Goal: Navigation & Orientation: Understand site structure

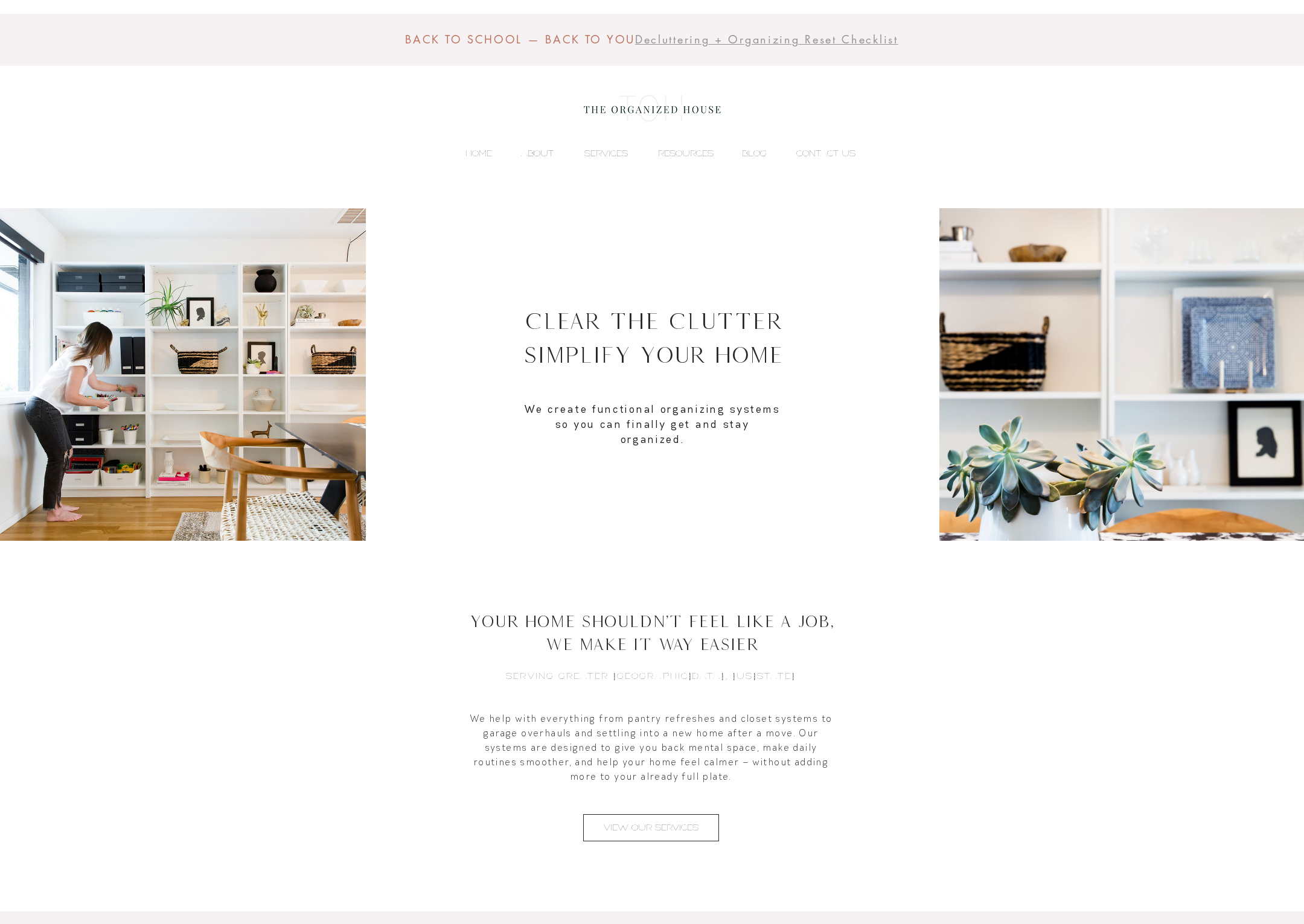
click at [547, 150] on p "ABOUT" at bounding box center [537, 153] width 45 height 18
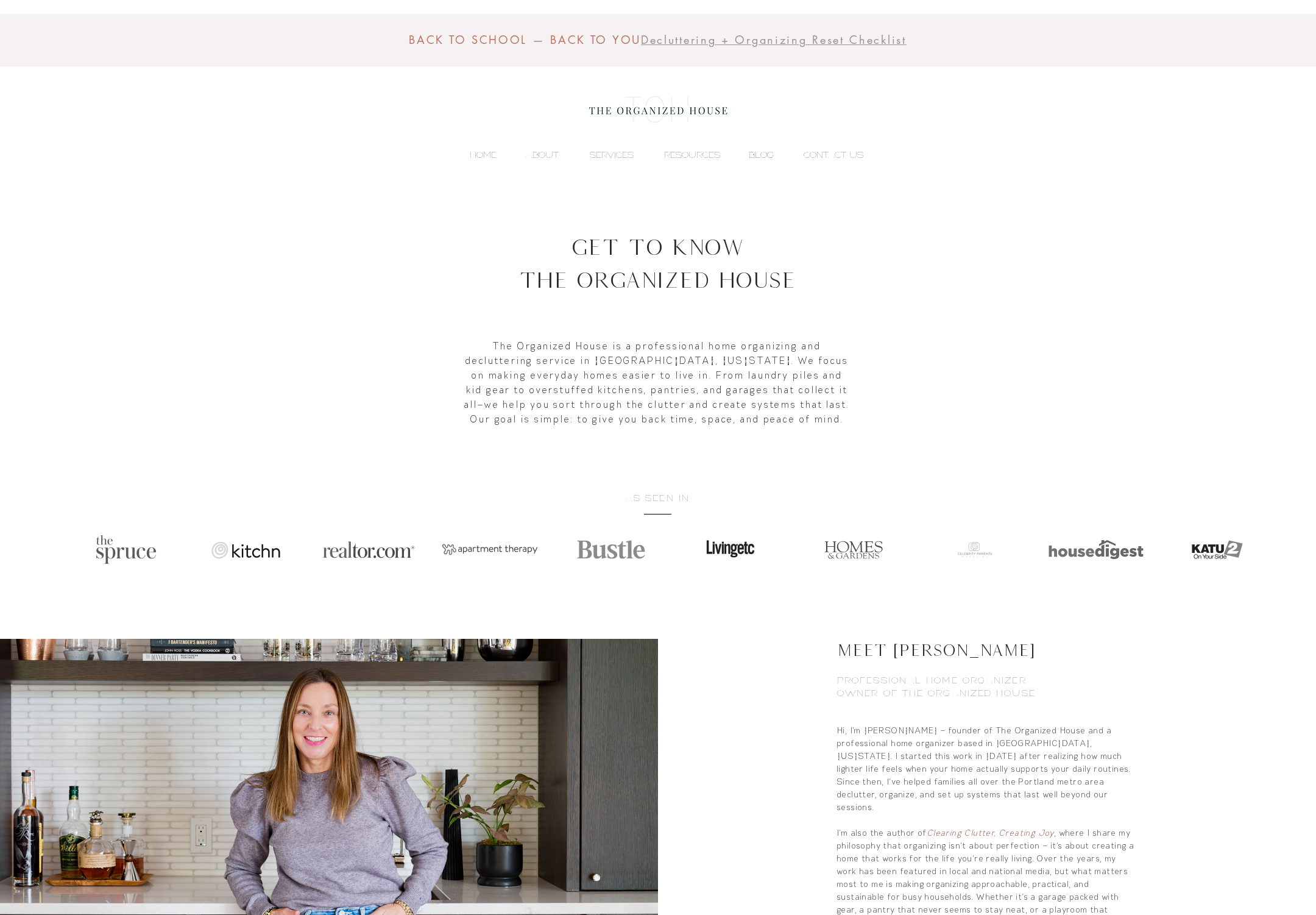
click at [762, 152] on p "BLOG" at bounding box center [761, 155] width 37 height 18
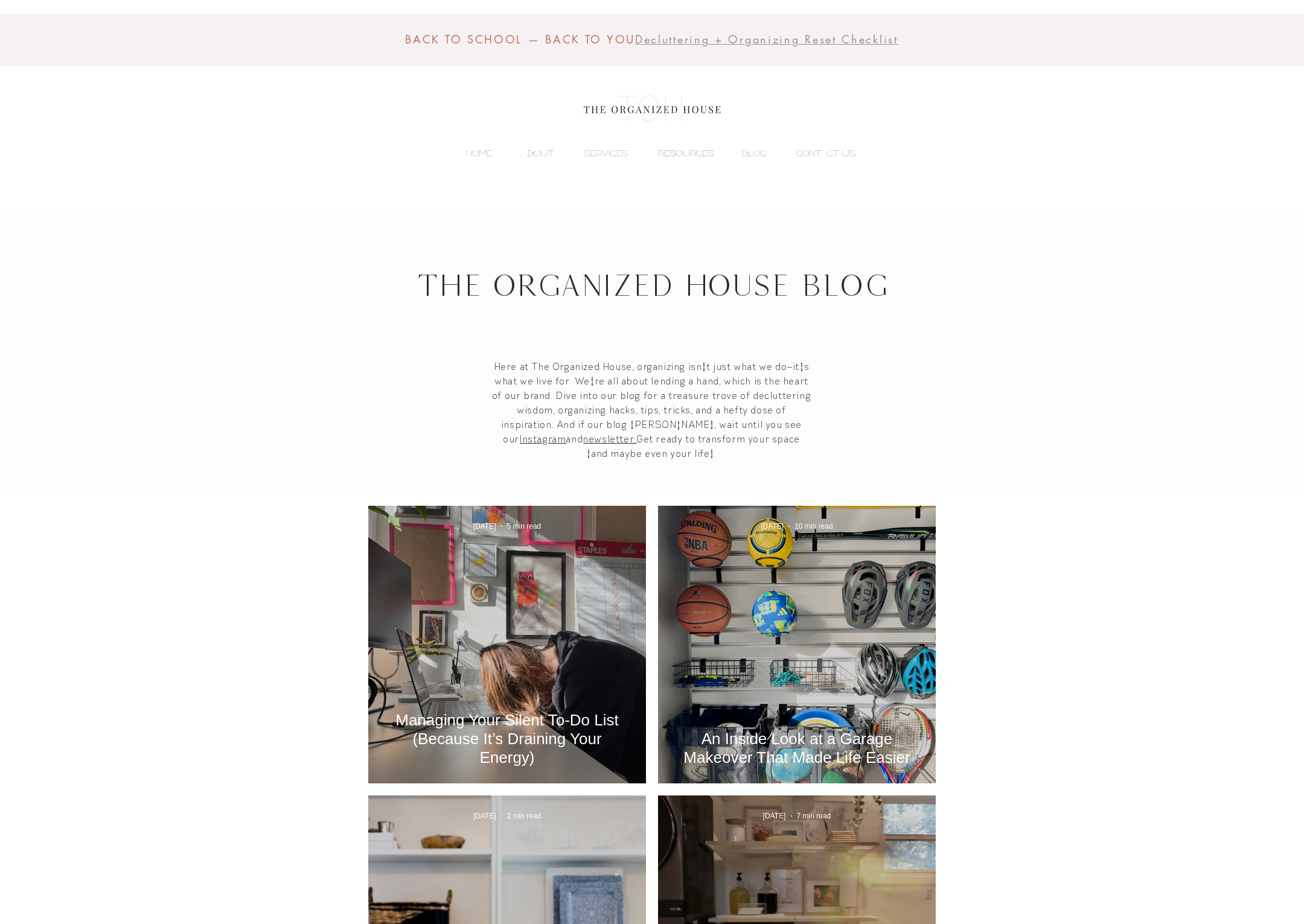
click at [684, 153] on p "RESOURCES" at bounding box center [686, 153] width 68 height 18
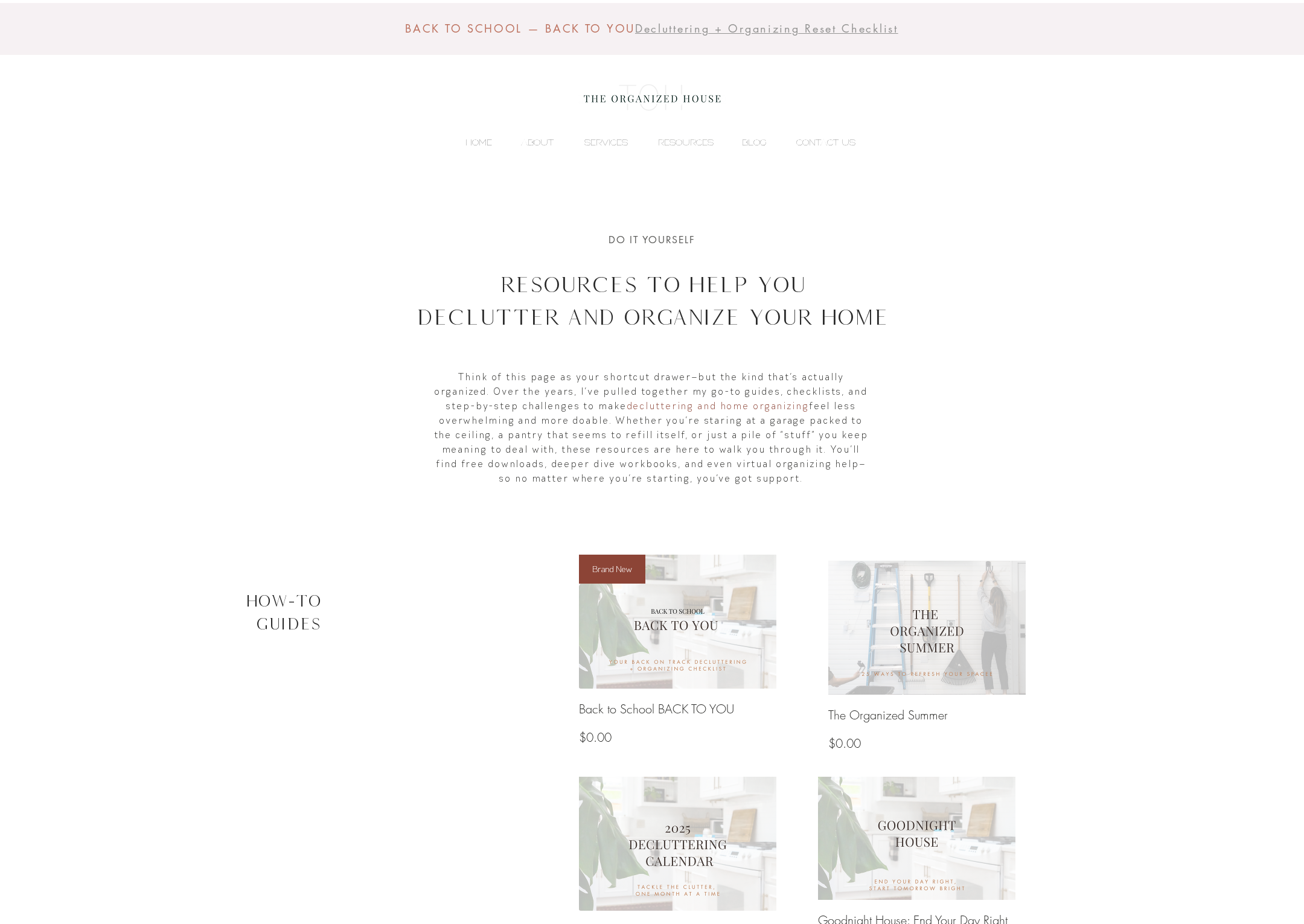
click at [477, 141] on p "HOME" at bounding box center [478, 142] width 38 height 18
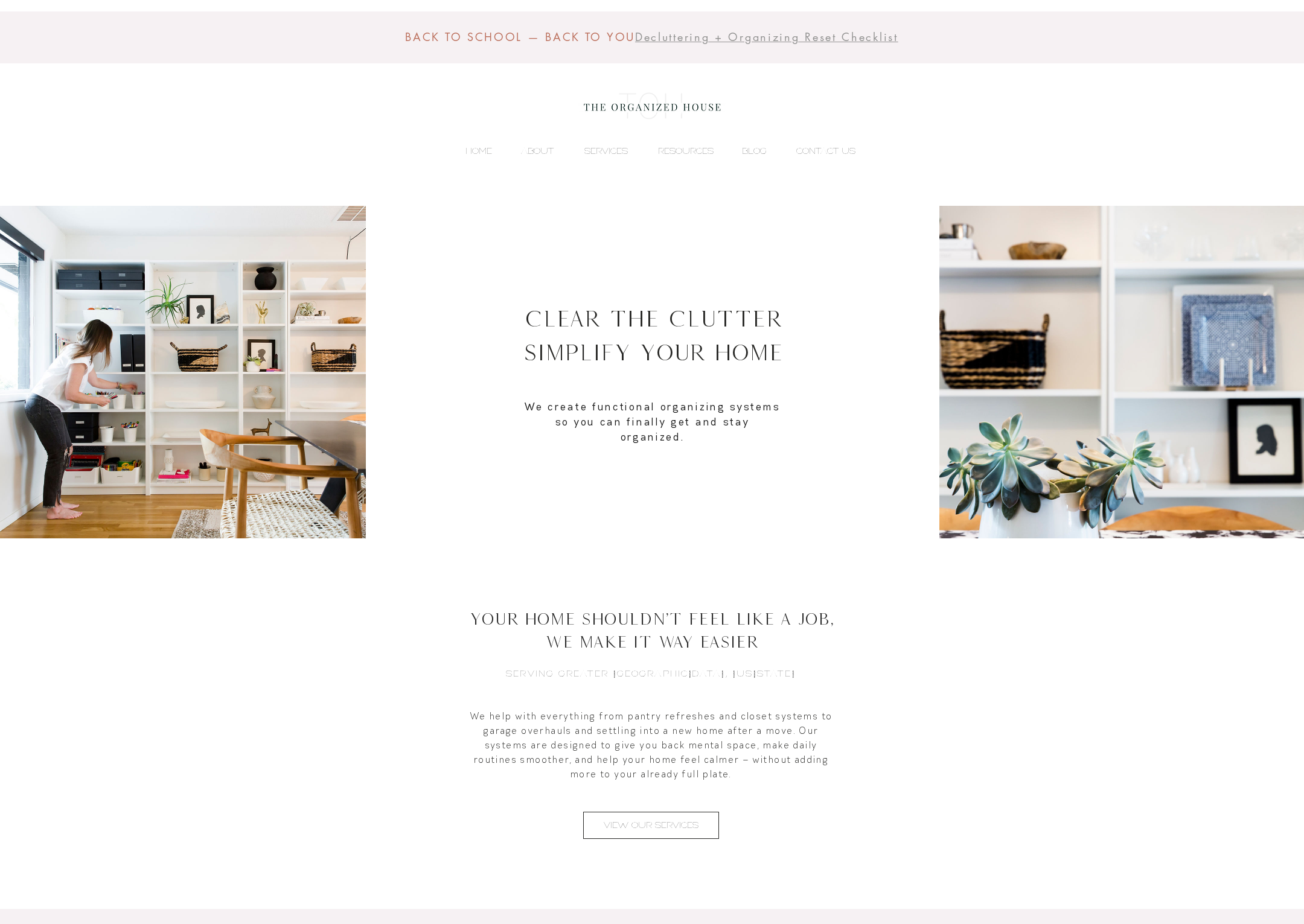
scroll to position [5, 0]
